Goal: Use online tool/utility

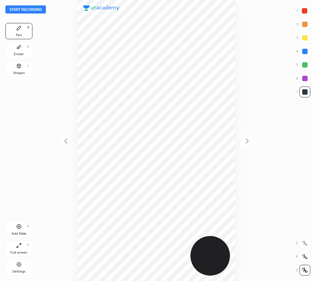
scroll to position [281, 205]
drag, startPoint x: 27, startPoint y: 9, endPoint x: 46, endPoint y: 52, distance: 47.1
click at [47, 52] on div "Start recording 1 2 3 4 5 6 7 R O A L C X Z Erase all C X Z Pen P Eraser E Shap…" at bounding box center [156, 140] width 313 height 281
click at [35, 10] on button "Start recording" at bounding box center [25, 9] width 41 height 8
click at [307, 10] on div at bounding box center [304, 10] width 5 height 5
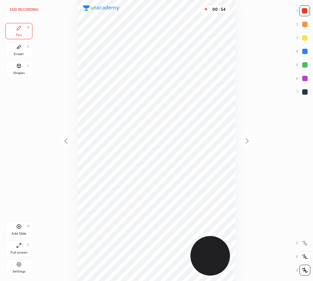
click at [309, 79] on div at bounding box center [305, 78] width 11 height 11
click at [20, 232] on div "Add Slide" at bounding box center [18, 233] width 15 height 3
click at [68, 139] on icon at bounding box center [66, 141] width 8 height 8
drag, startPoint x: 303, startPoint y: 65, endPoint x: 257, endPoint y: 74, distance: 47.3
click at [303, 65] on div at bounding box center [304, 64] width 5 height 5
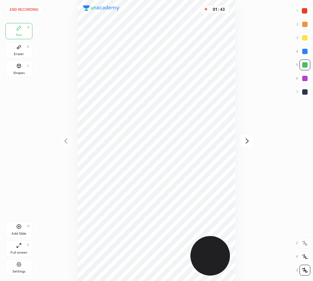
click at [245, 140] on icon at bounding box center [247, 141] width 8 height 8
click at [31, 10] on button "End recording" at bounding box center [23, 9] width 37 height 8
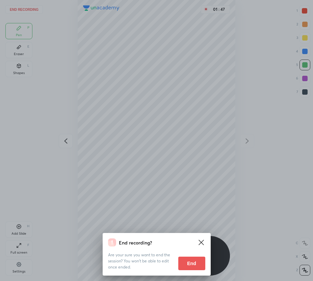
click at [190, 263] on button "End" at bounding box center [191, 263] width 27 height 14
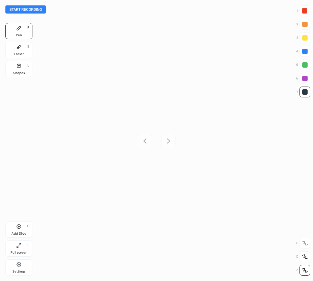
scroll to position [281, 205]
